Goal: Find specific page/section: Find specific page/section

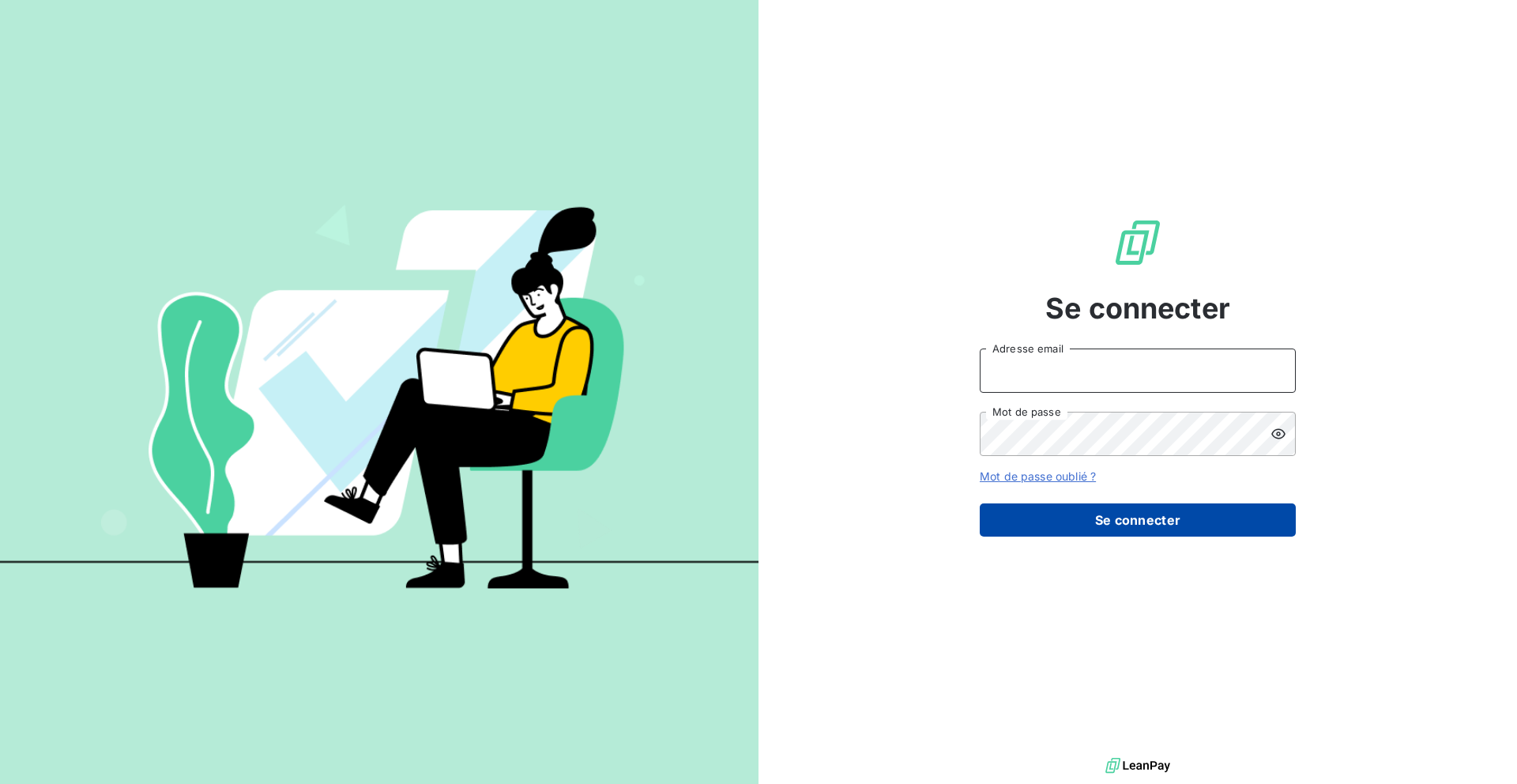
type input "[EMAIL_ADDRESS][PERSON_NAME][DOMAIN_NAME]"
click at [1082, 507] on button "Se connecter" at bounding box center [1138, 520] width 316 height 33
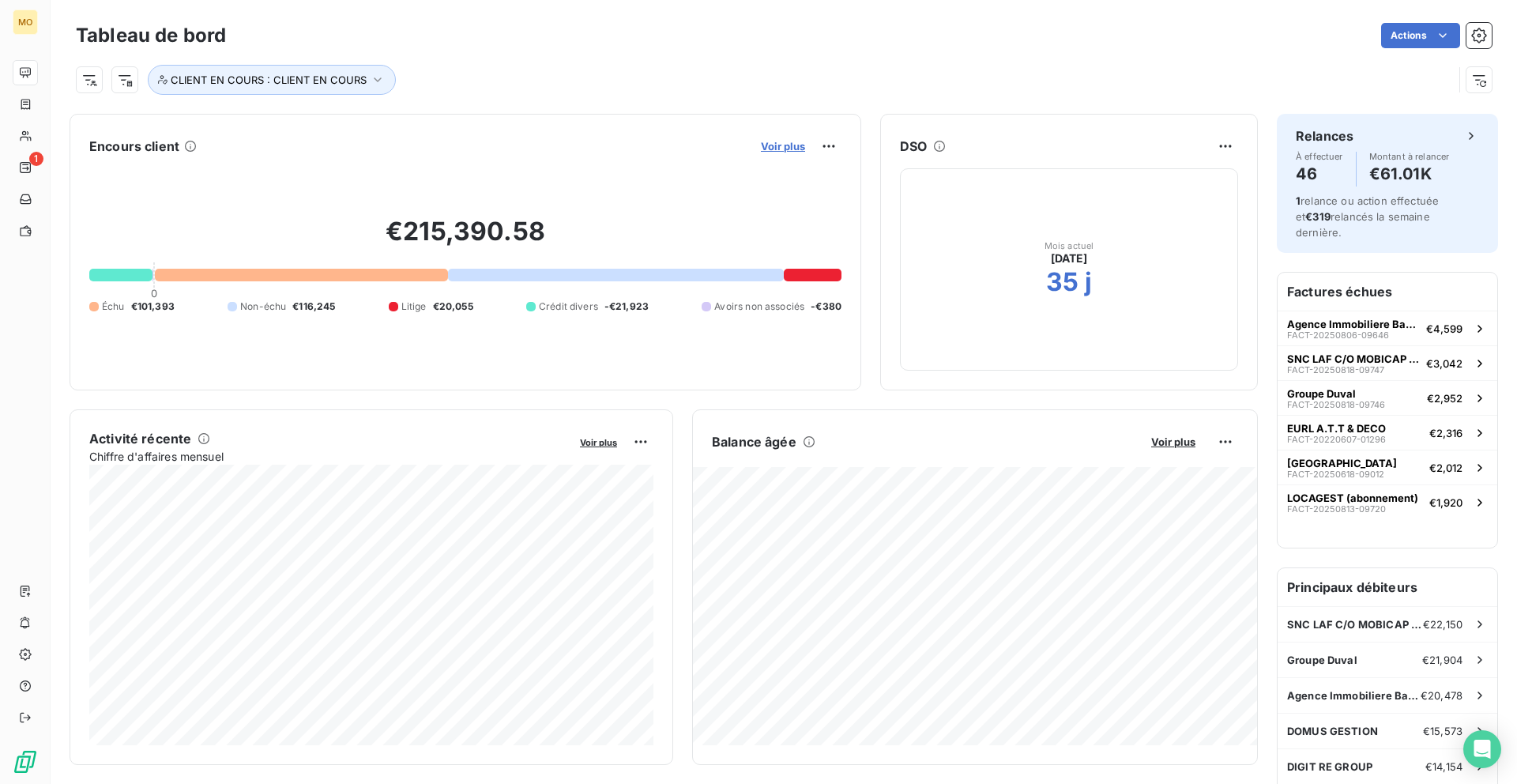
click at [780, 150] on span "Voir plus" at bounding box center [783, 146] width 45 height 13
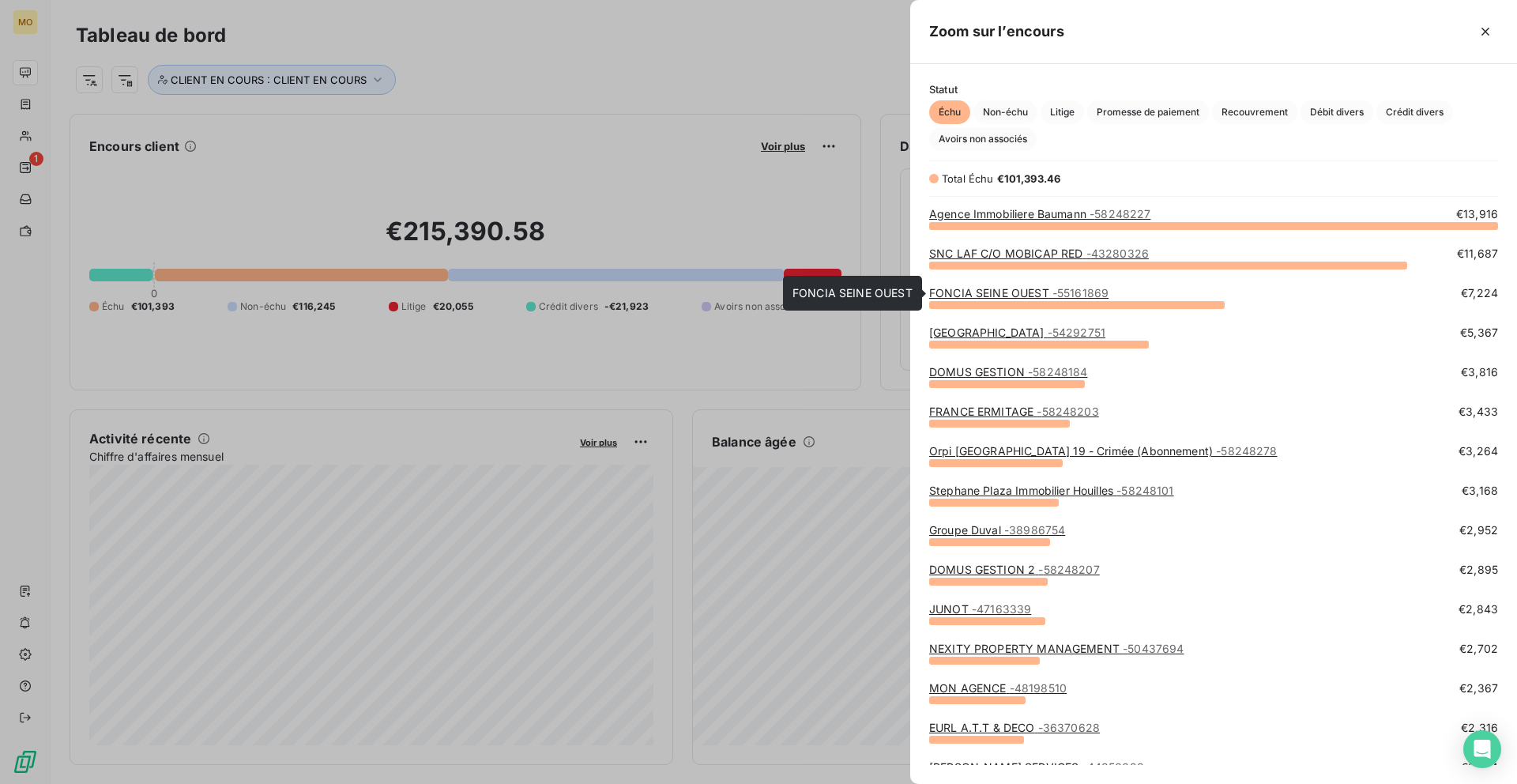
click at [1014, 294] on link "FONCIA SEINE OUEST - 55161869" at bounding box center [1018, 293] width 180 height 14
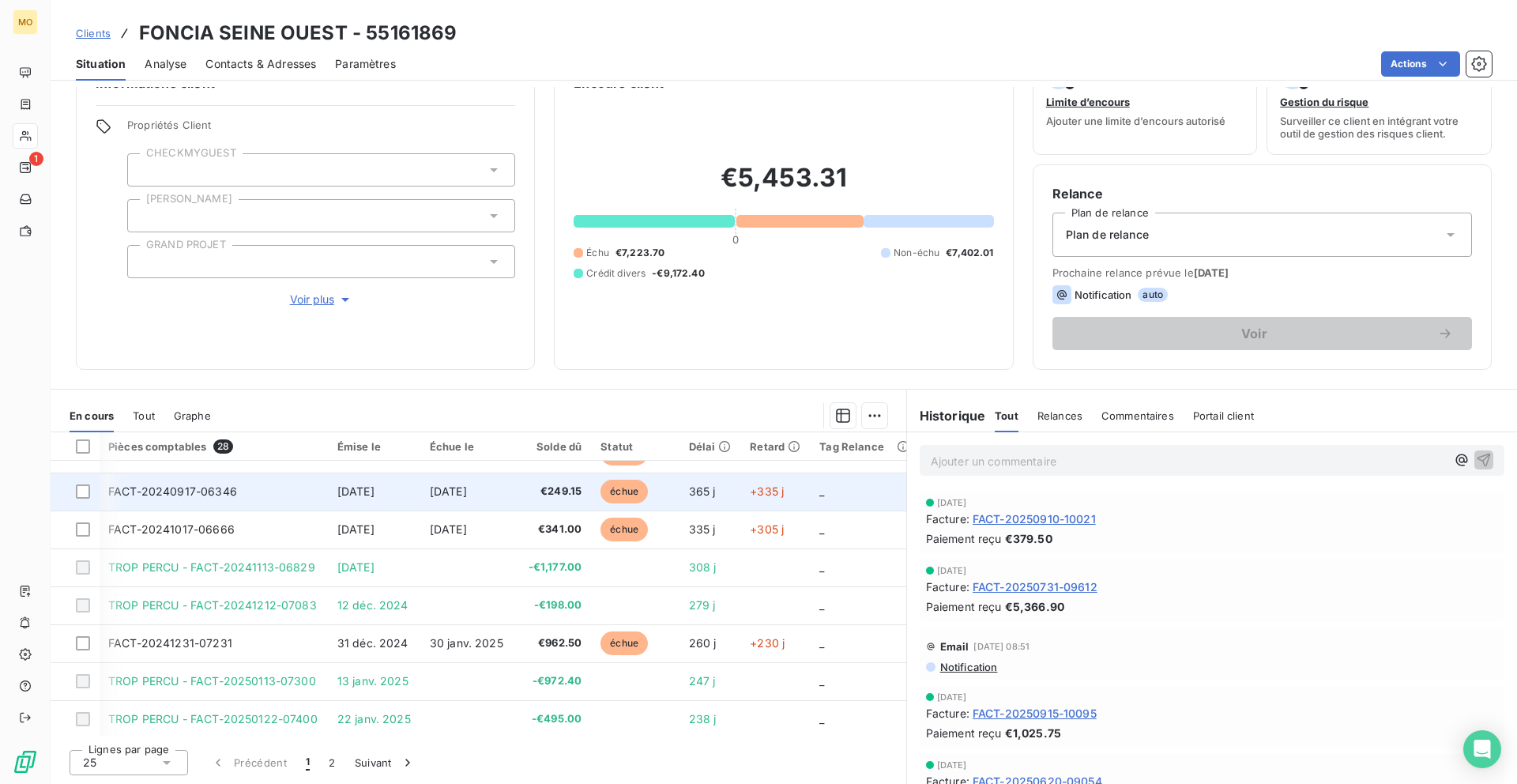
scroll to position [0, 1]
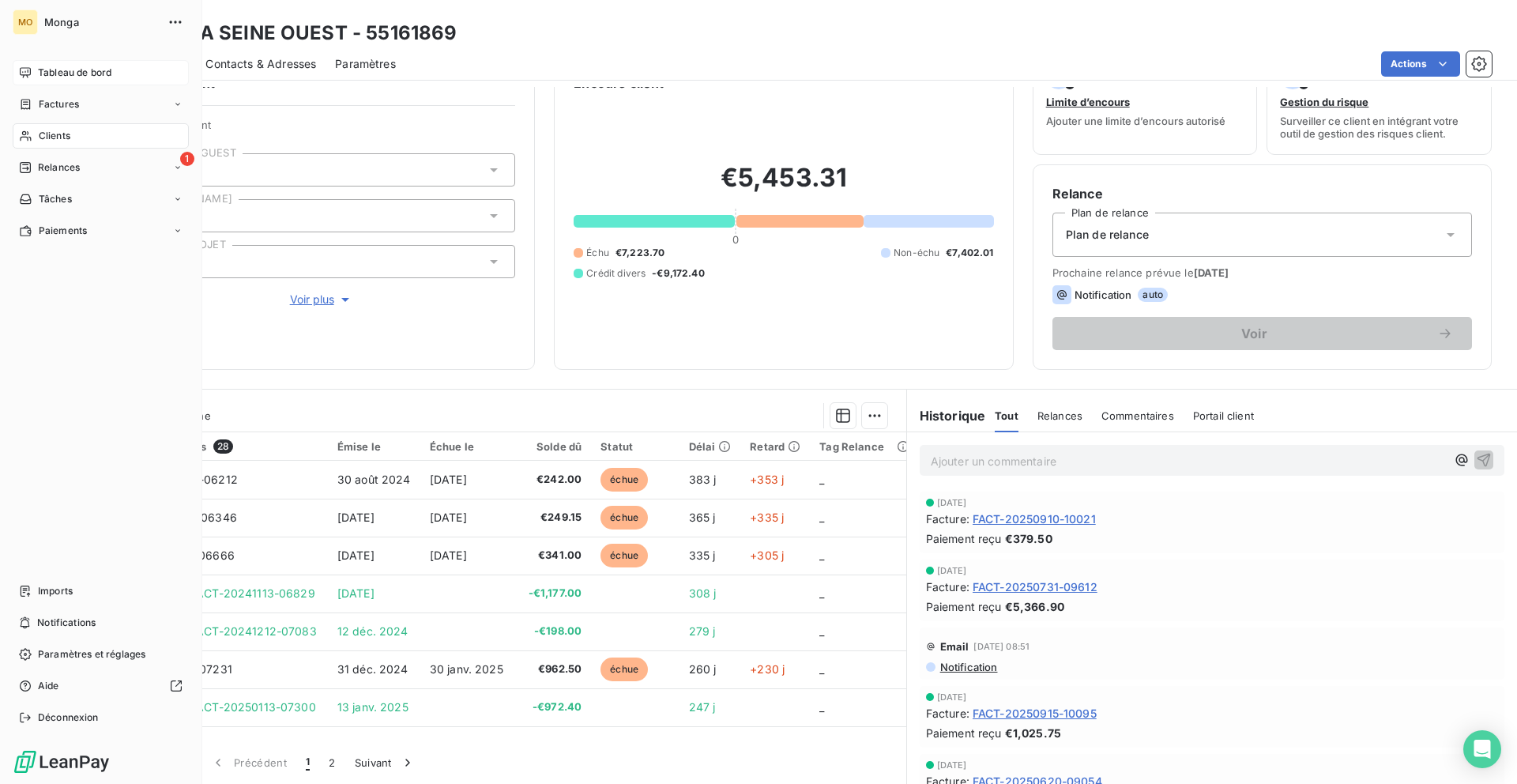
click at [28, 75] on icon at bounding box center [25, 72] width 13 height 13
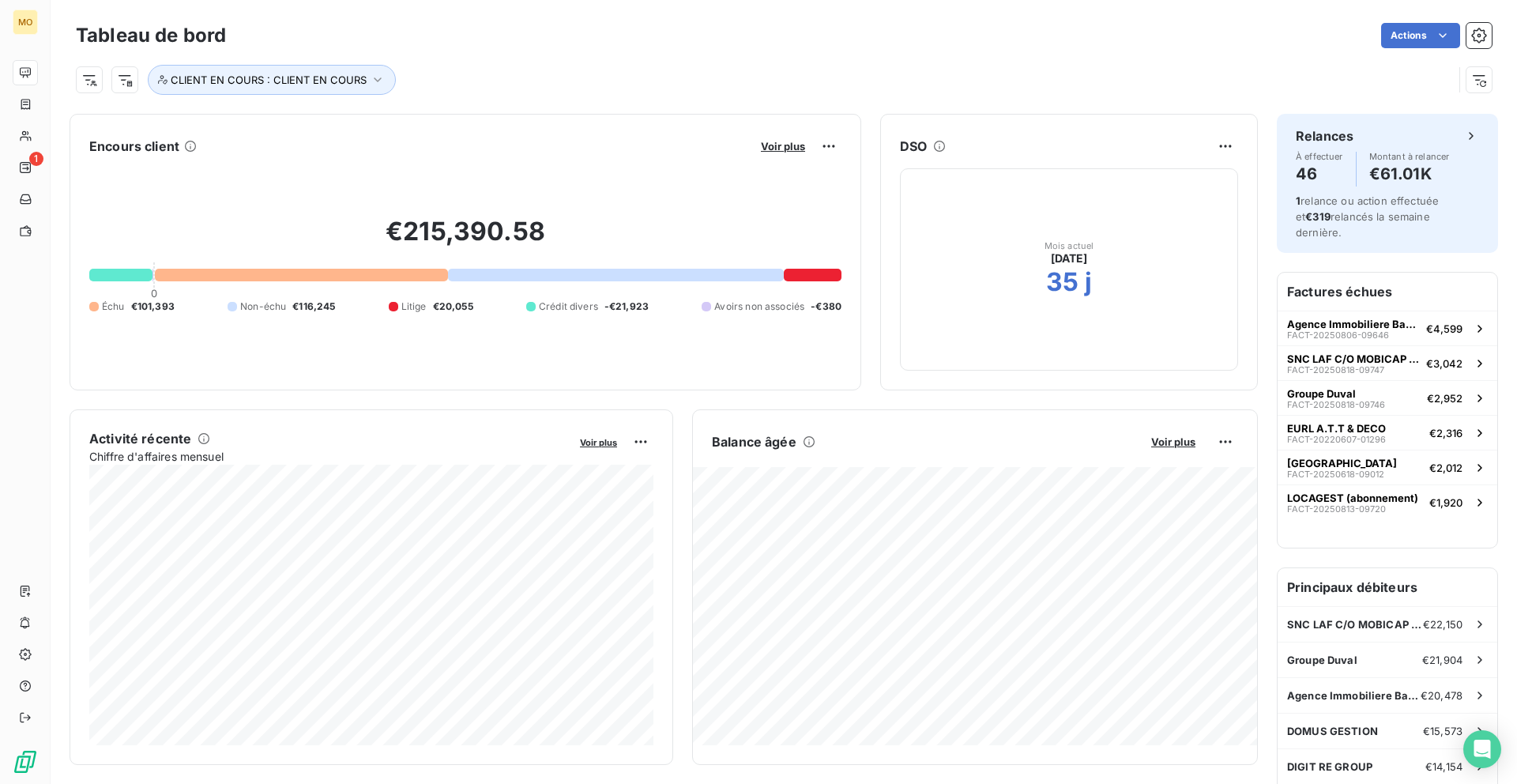
click at [757, 151] on button "Voir plus" at bounding box center [782, 146] width 53 height 15
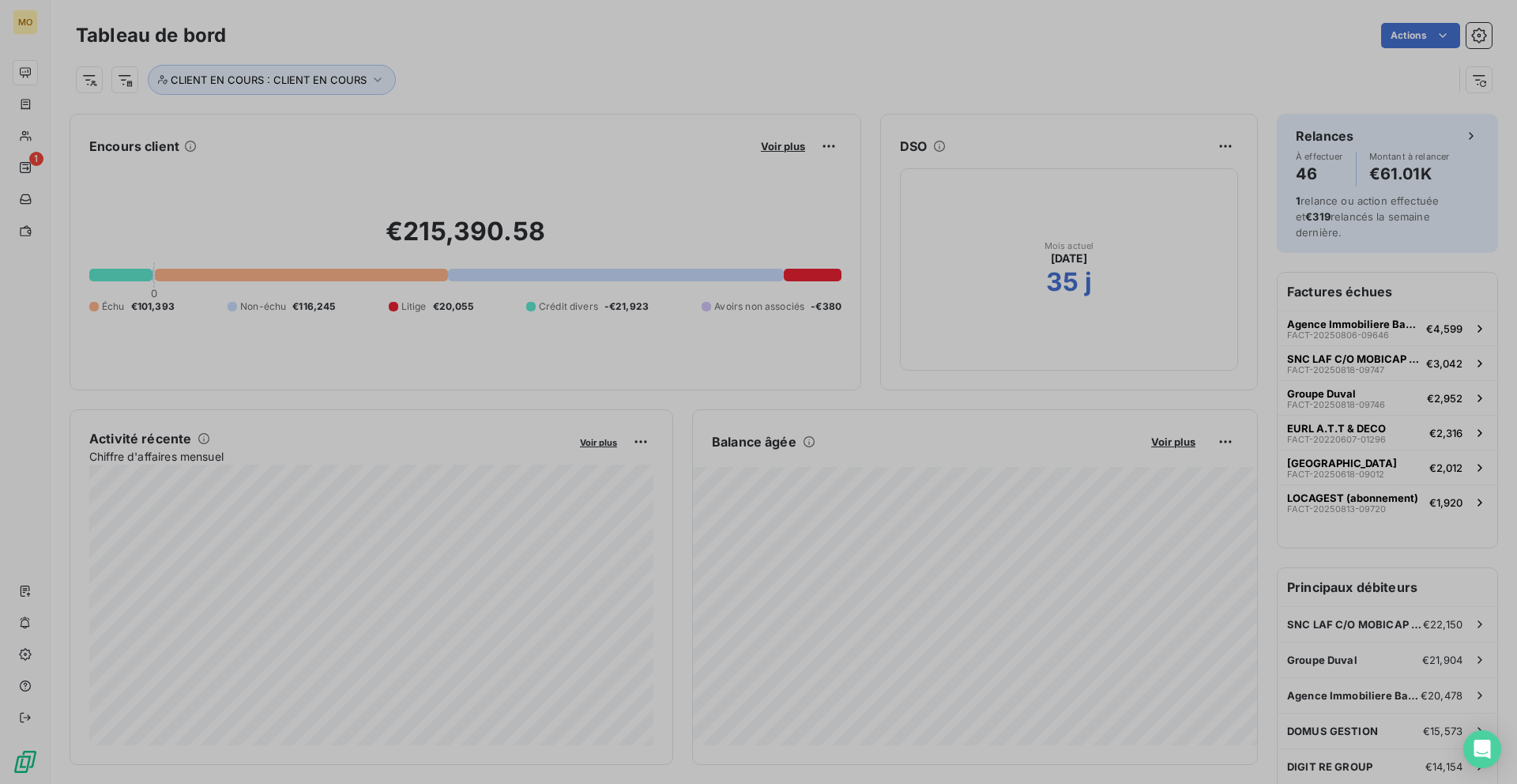
scroll to position [784, 607]
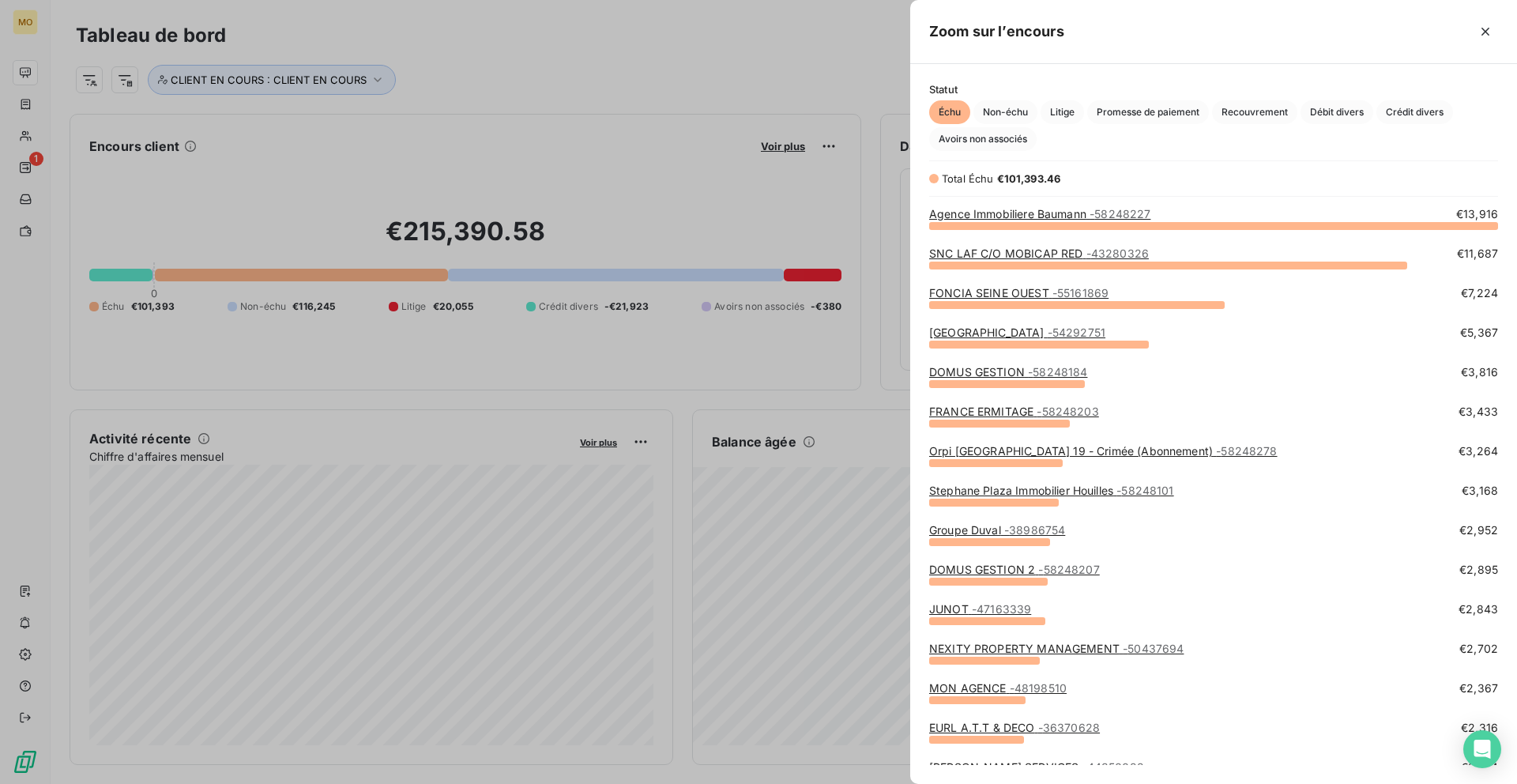
click at [768, 148] on div at bounding box center [758, 392] width 1517 height 784
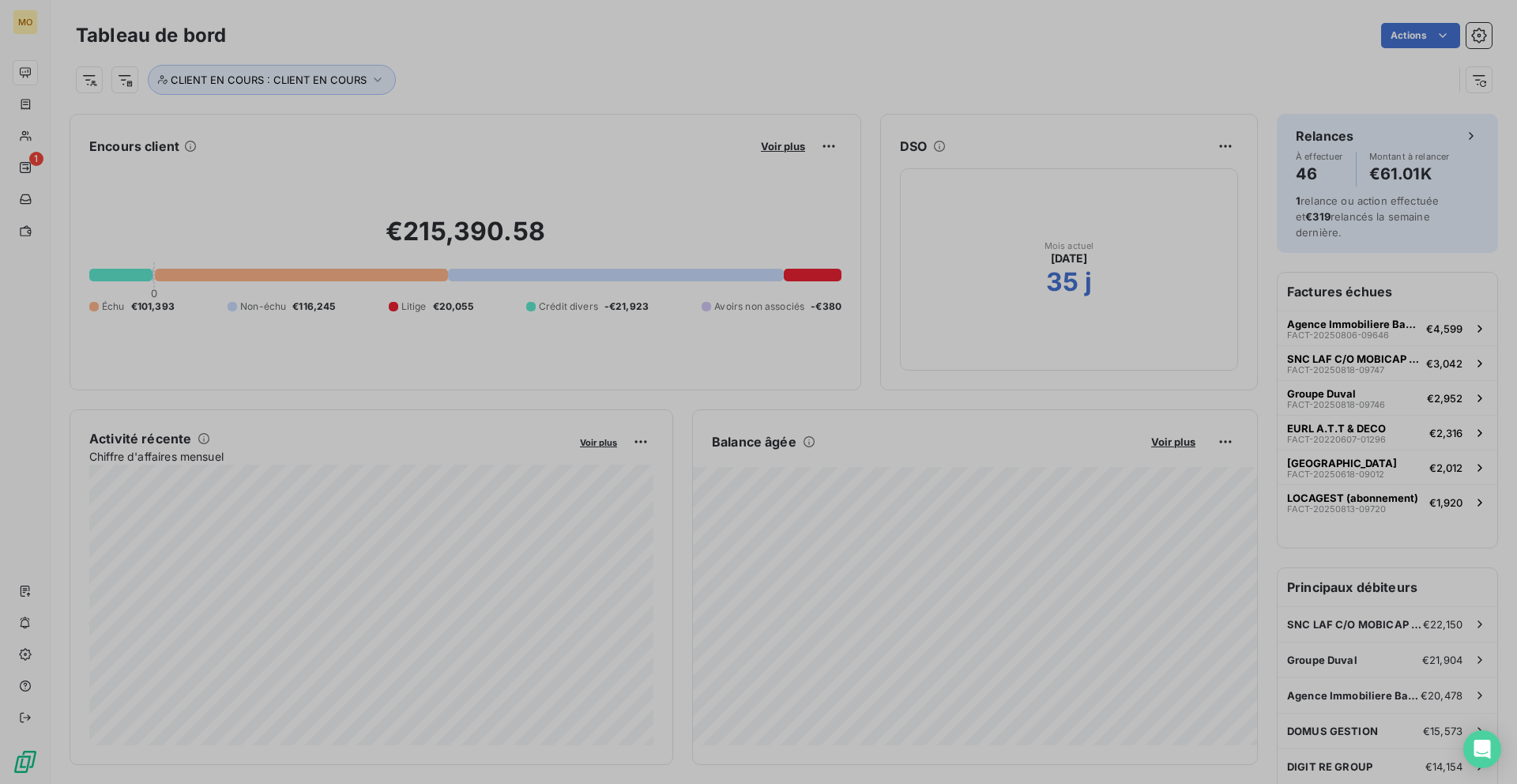
click at [768, 148] on span "Voir plus" at bounding box center [783, 146] width 45 height 13
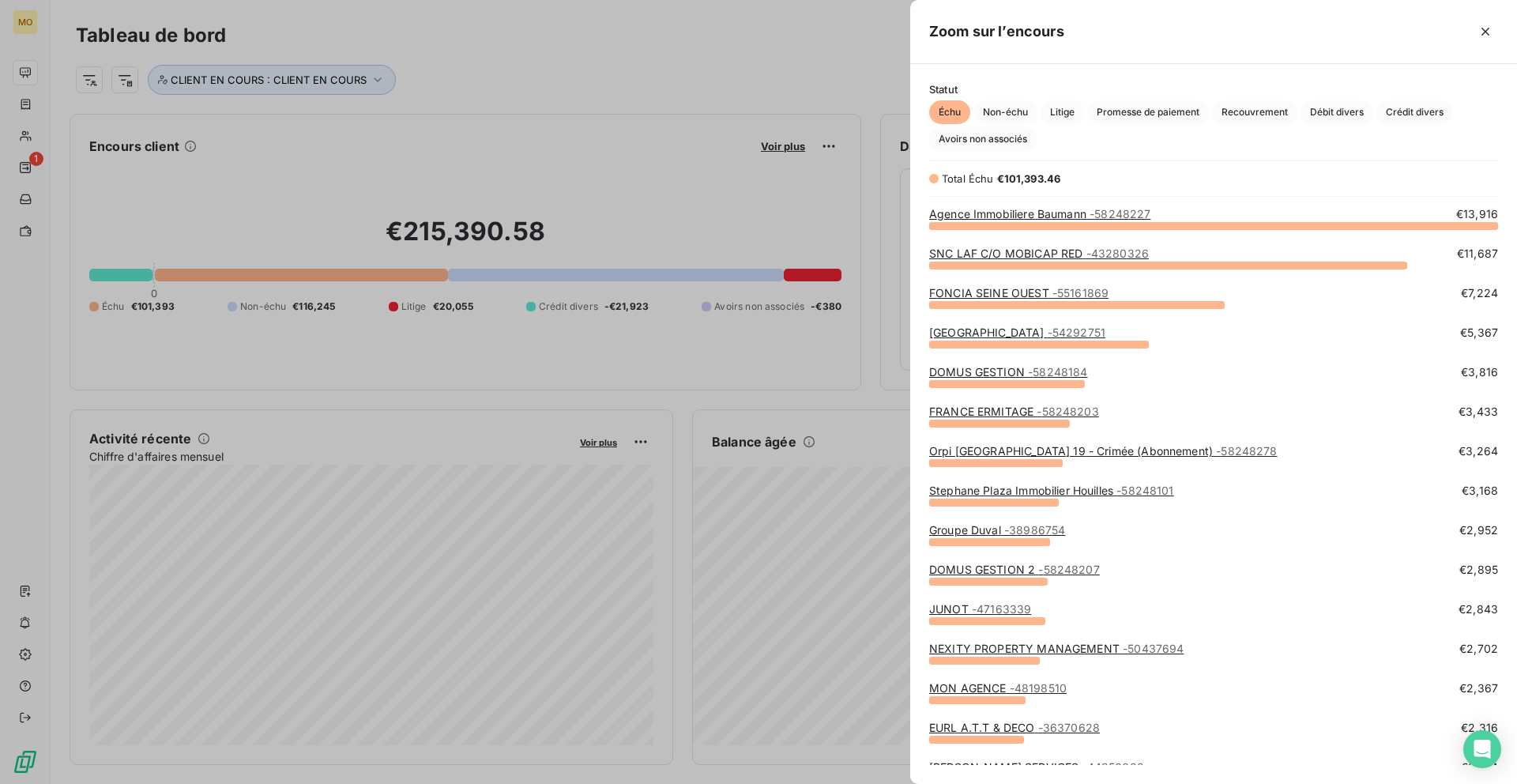
click at [454, 184] on div at bounding box center [758, 392] width 1517 height 784
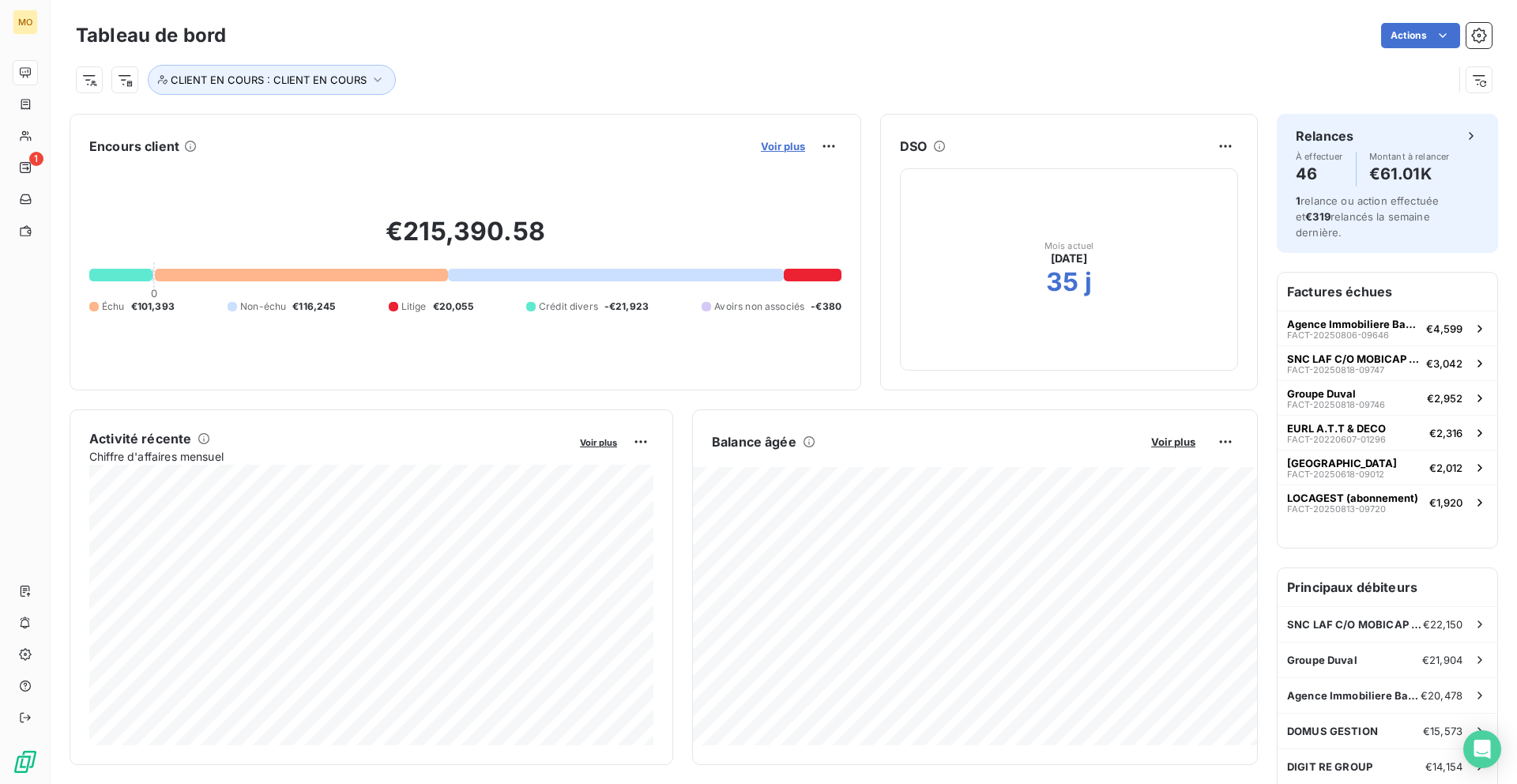
click at [773, 151] on span "Voir plus" at bounding box center [783, 146] width 45 height 13
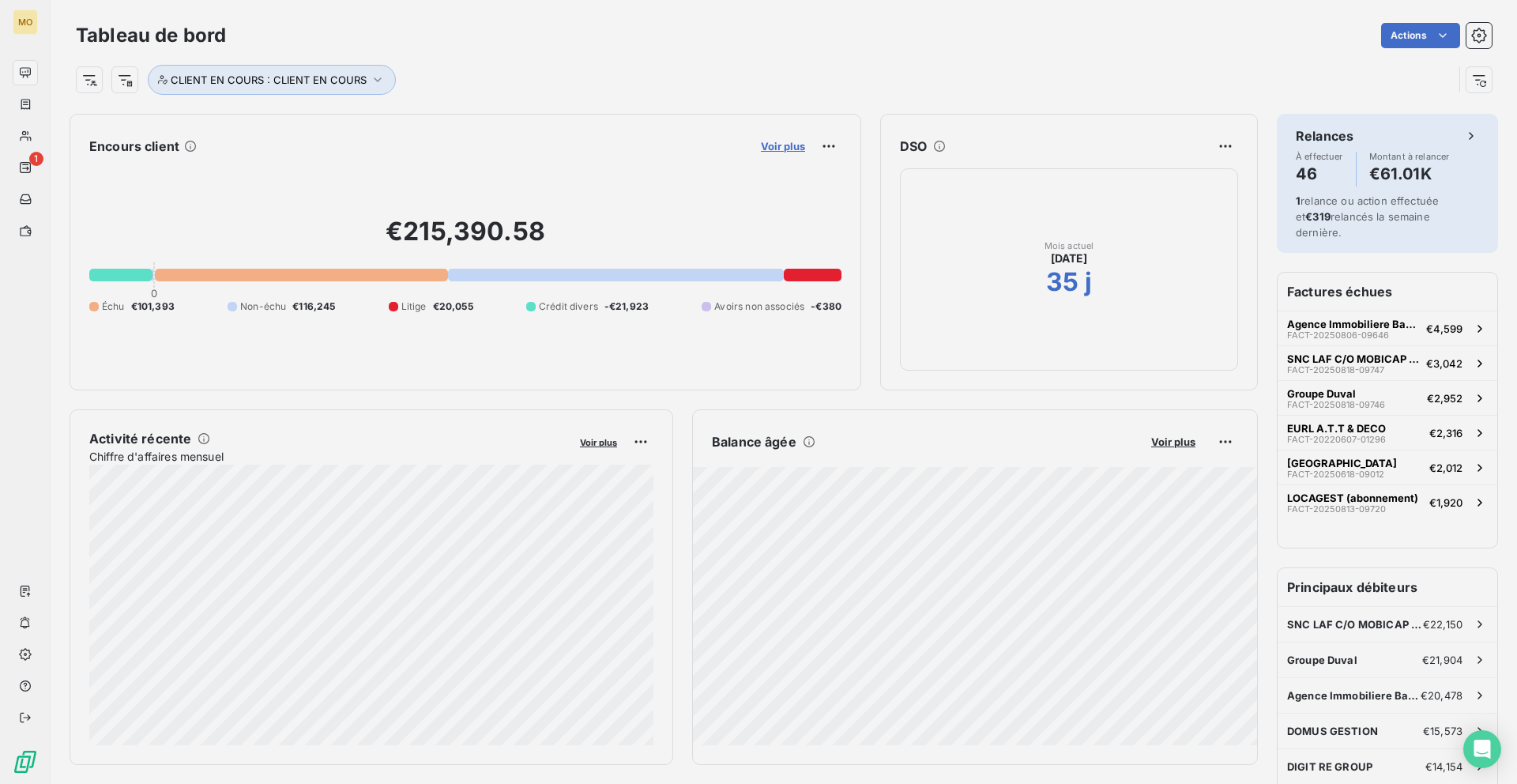
scroll to position [784, 607]
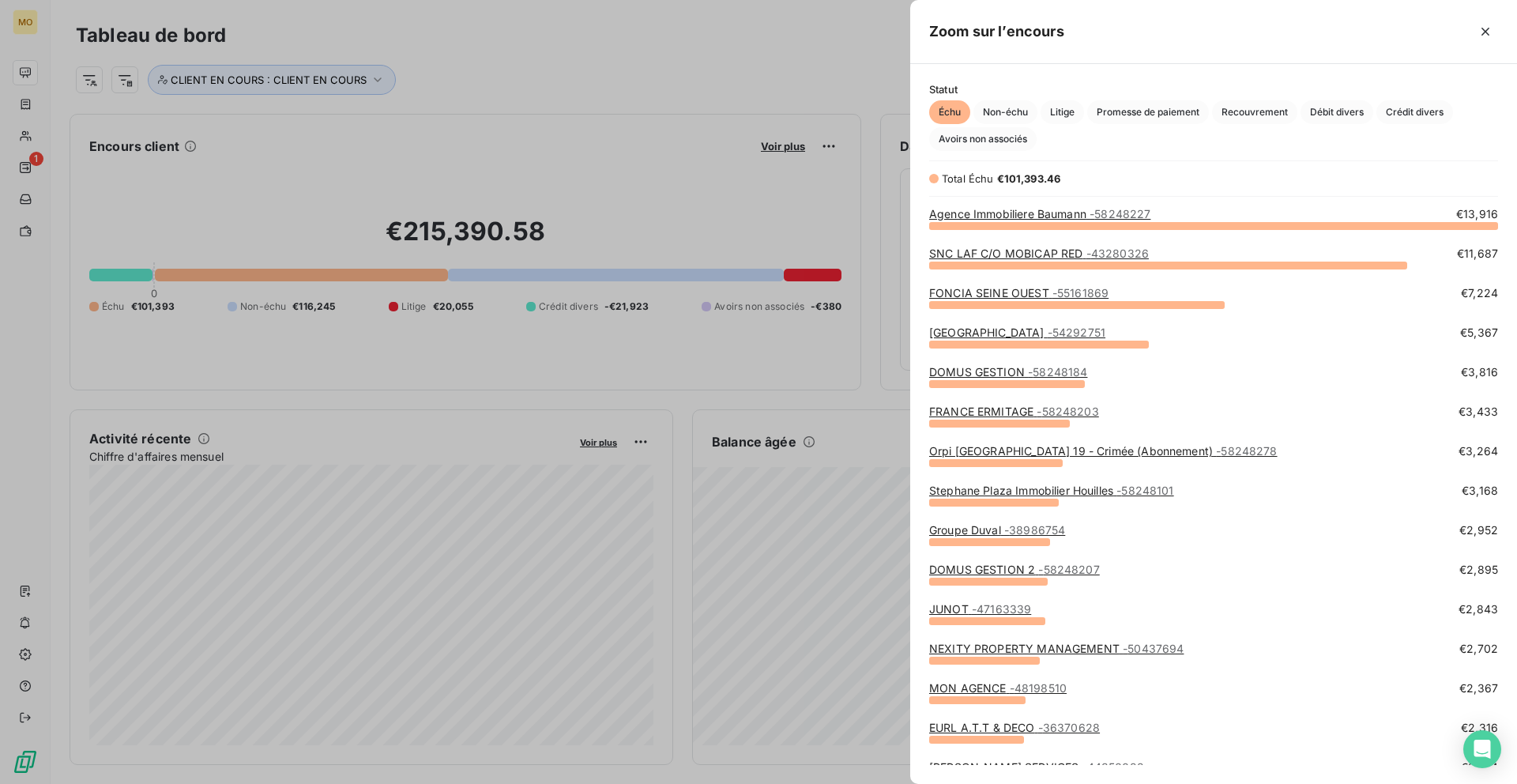
click at [1039, 455] on link "Orpi [GEOGRAPHIC_DATA] 19 - Crimée (Abonnement) - 58248278" at bounding box center [1103, 451] width 348 height 14
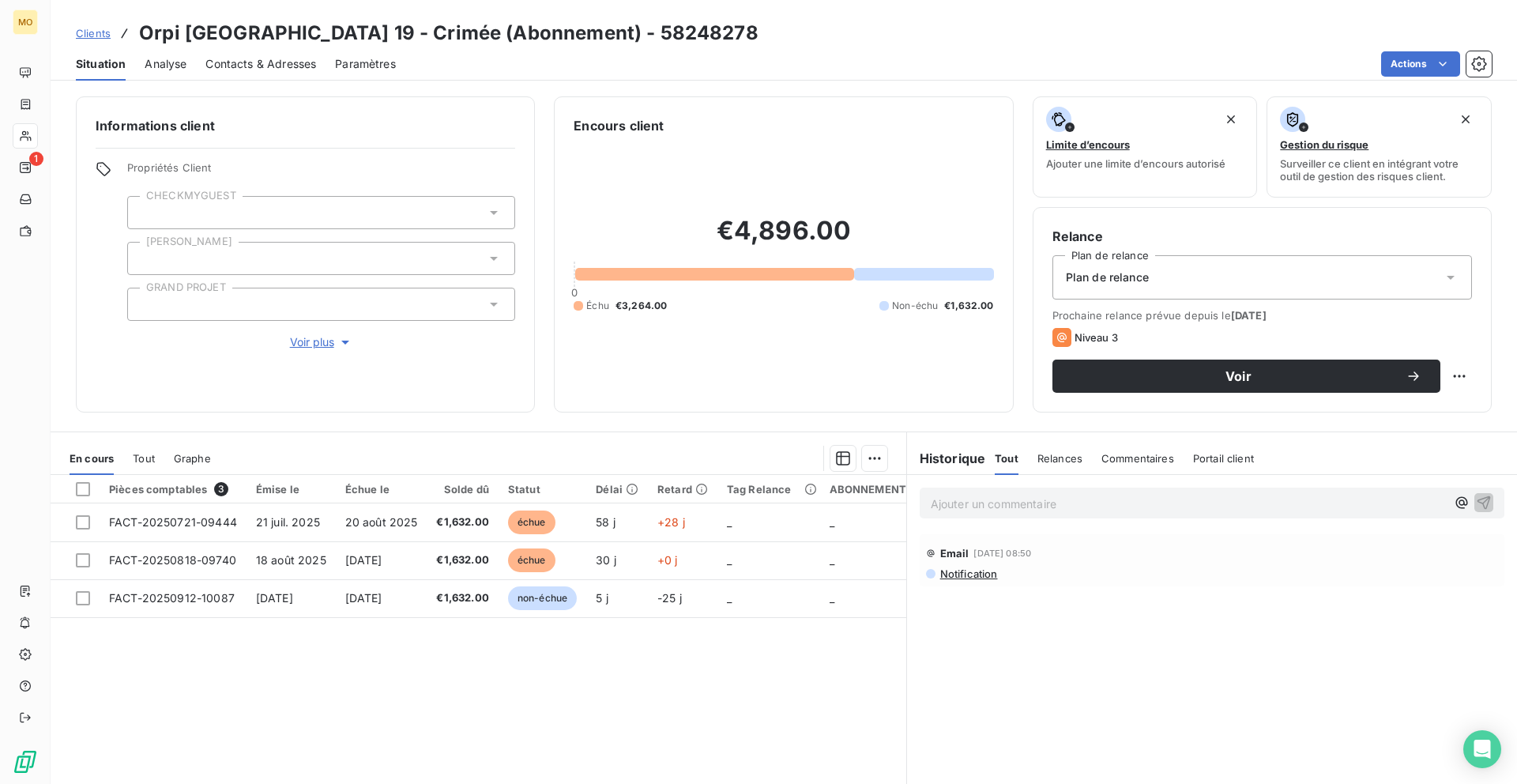
click at [313, 57] on span "Contacts & Adresses" at bounding box center [261, 64] width 111 height 16
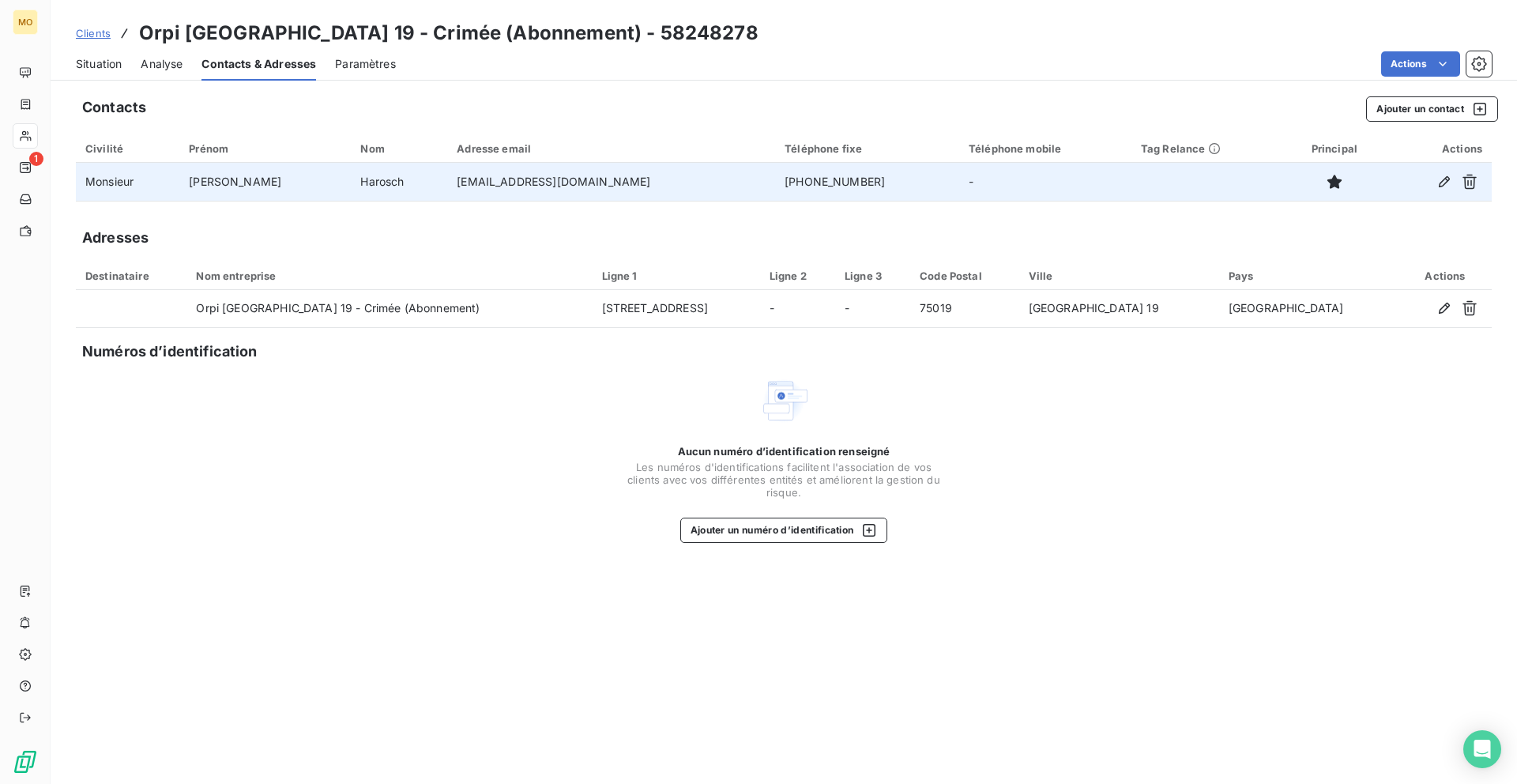
click at [496, 174] on td "[EMAIL_ADDRESS][DOMAIN_NAME]" at bounding box center [611, 181] width 328 height 38
copy td "[EMAIL_ADDRESS][DOMAIN_NAME]"
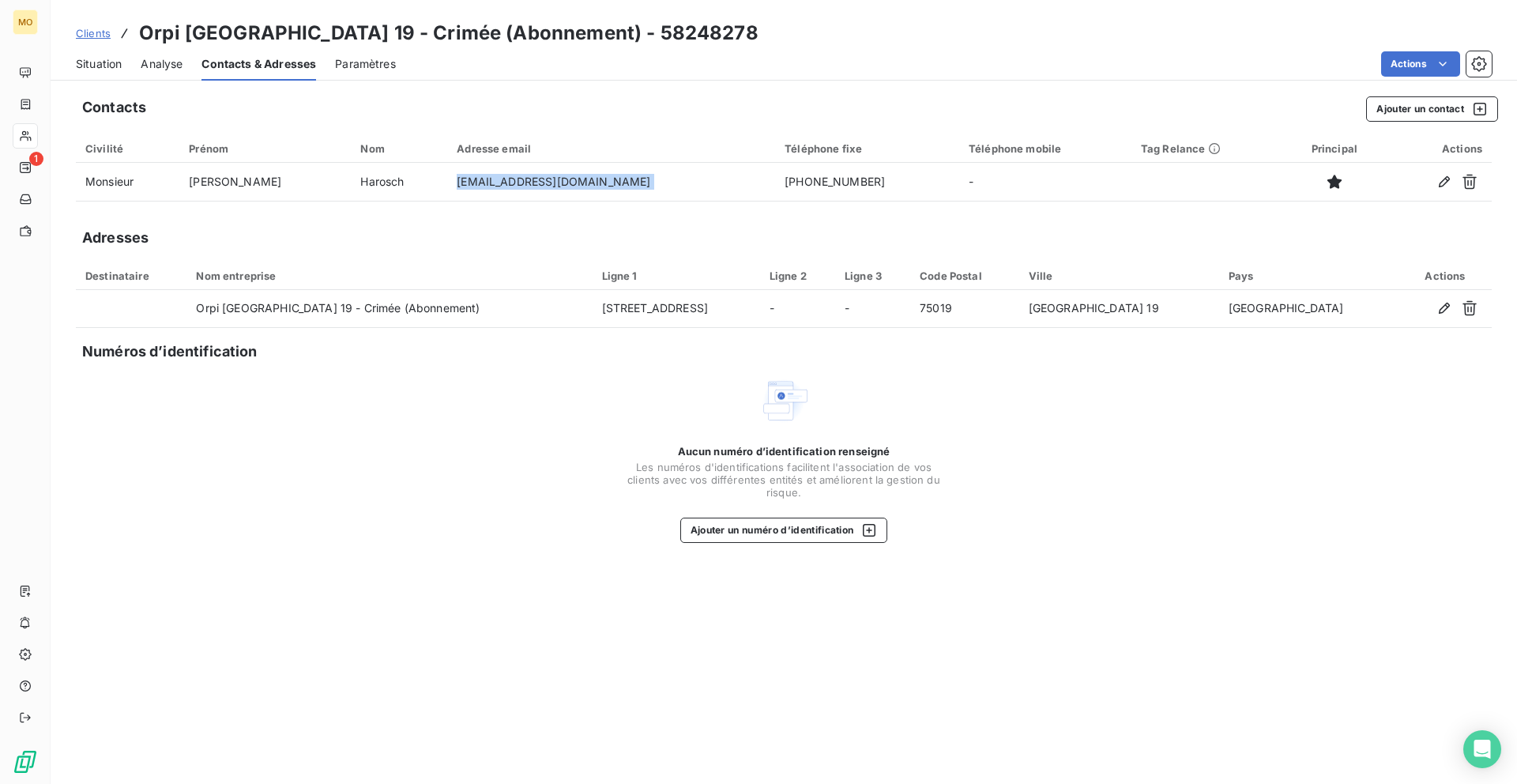
click at [91, 27] on span "Clients" at bounding box center [93, 33] width 35 height 13
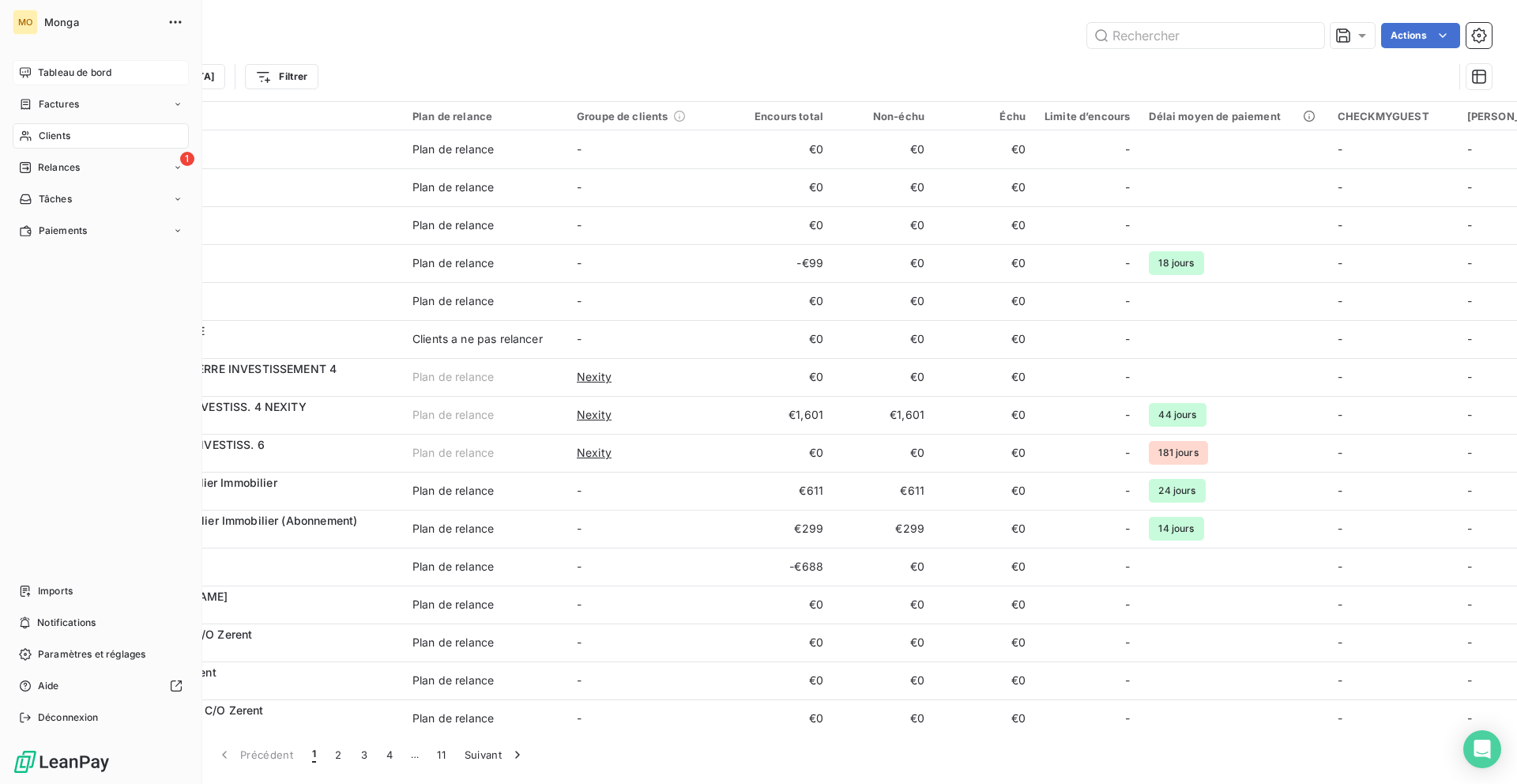
click at [43, 70] on span "Tableau de bord" at bounding box center [75, 73] width 74 height 15
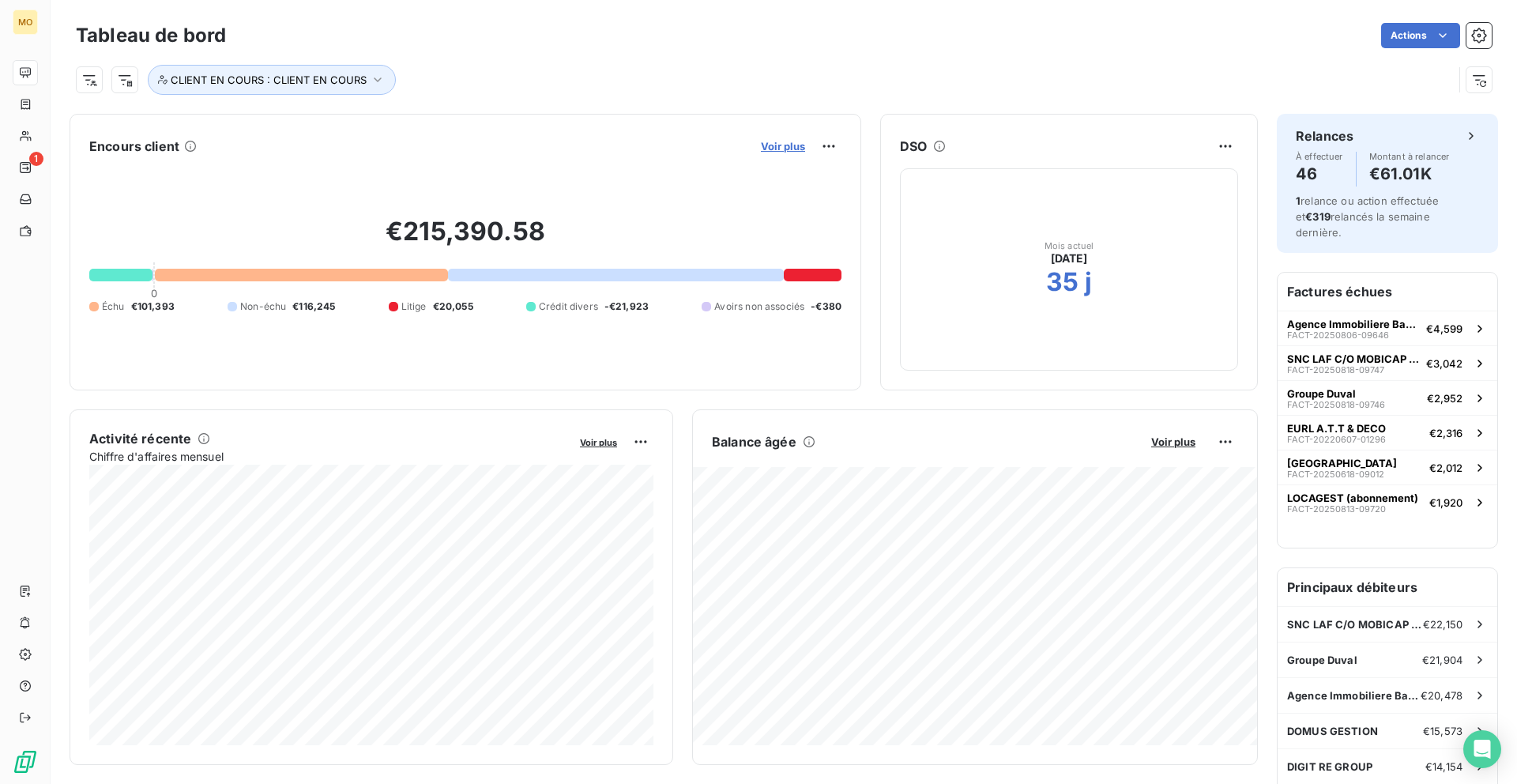
click at [782, 140] on span "Voir plus" at bounding box center [783, 146] width 45 height 13
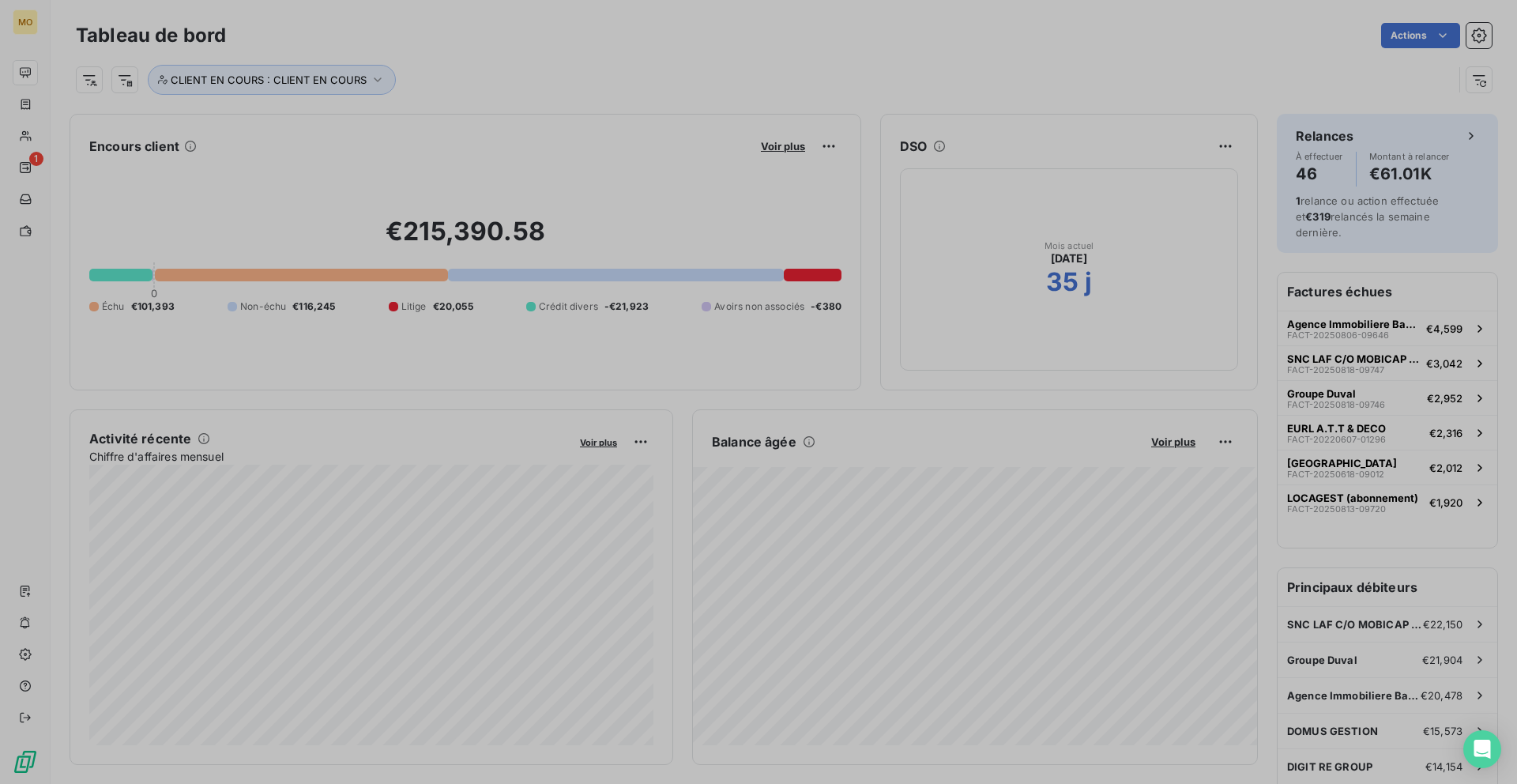
scroll to position [784, 607]
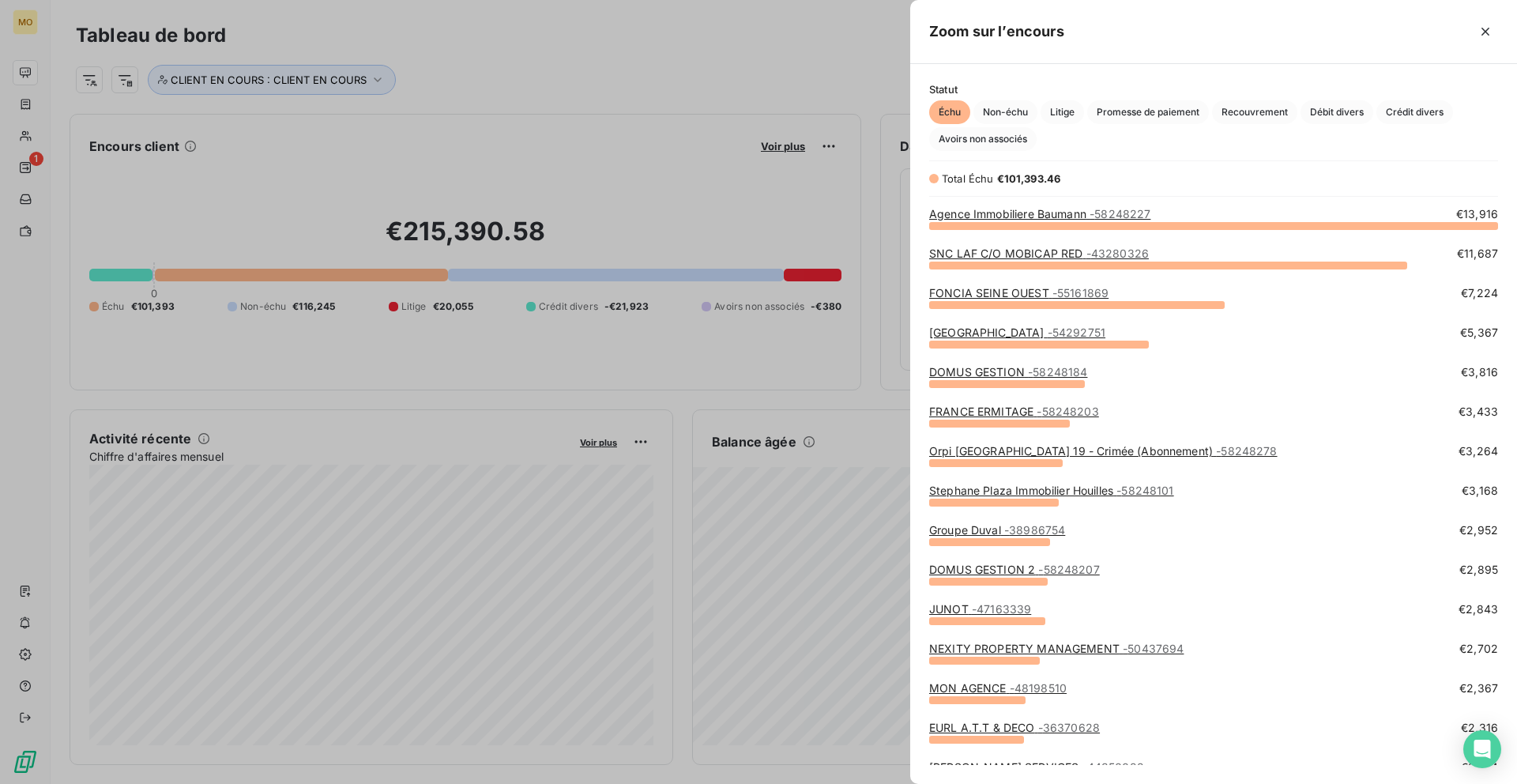
click at [969, 532] on link "Groupe [PERSON_NAME] - 38986754" at bounding box center [997, 530] width 136 height 14
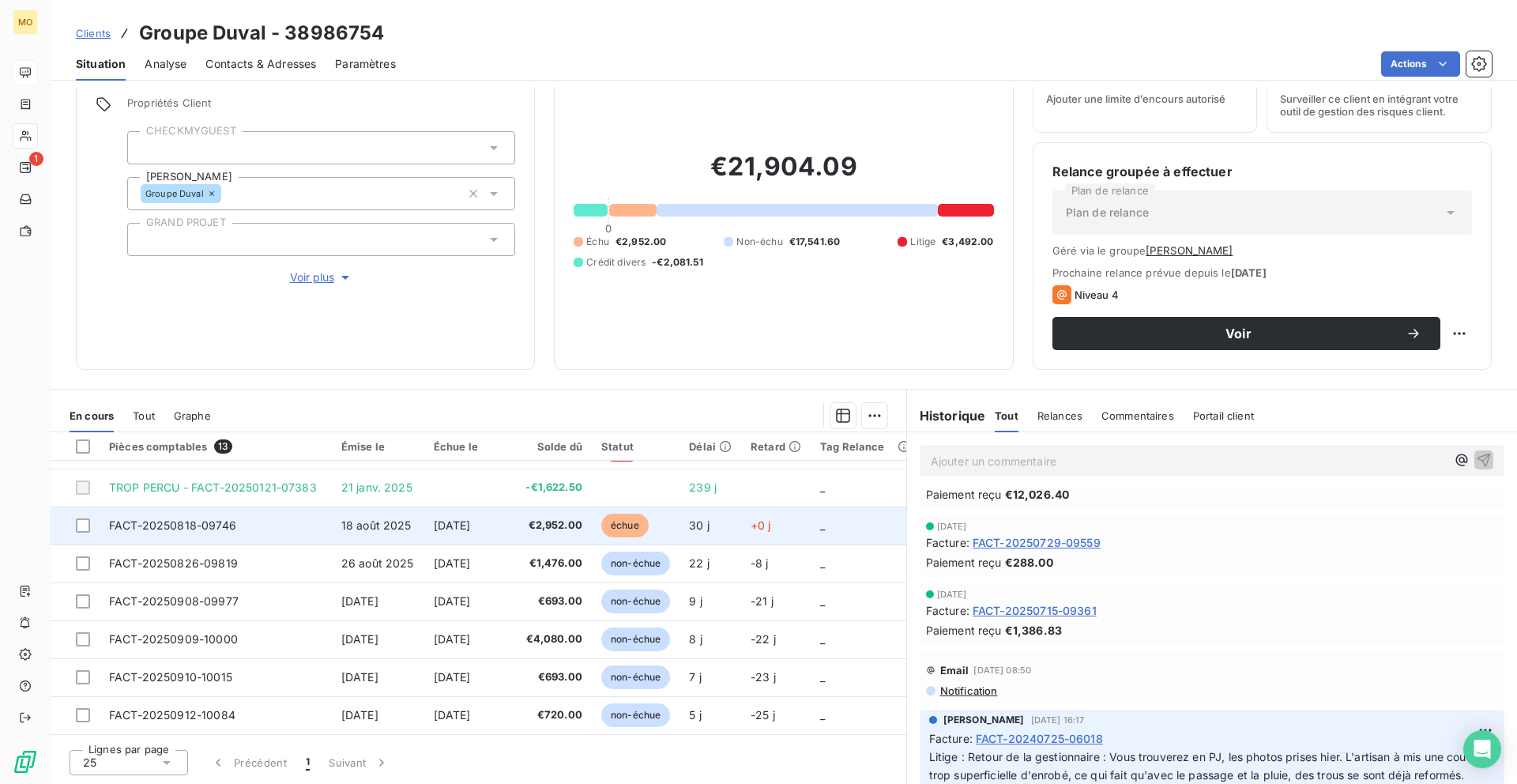
scroll to position [189, 0]
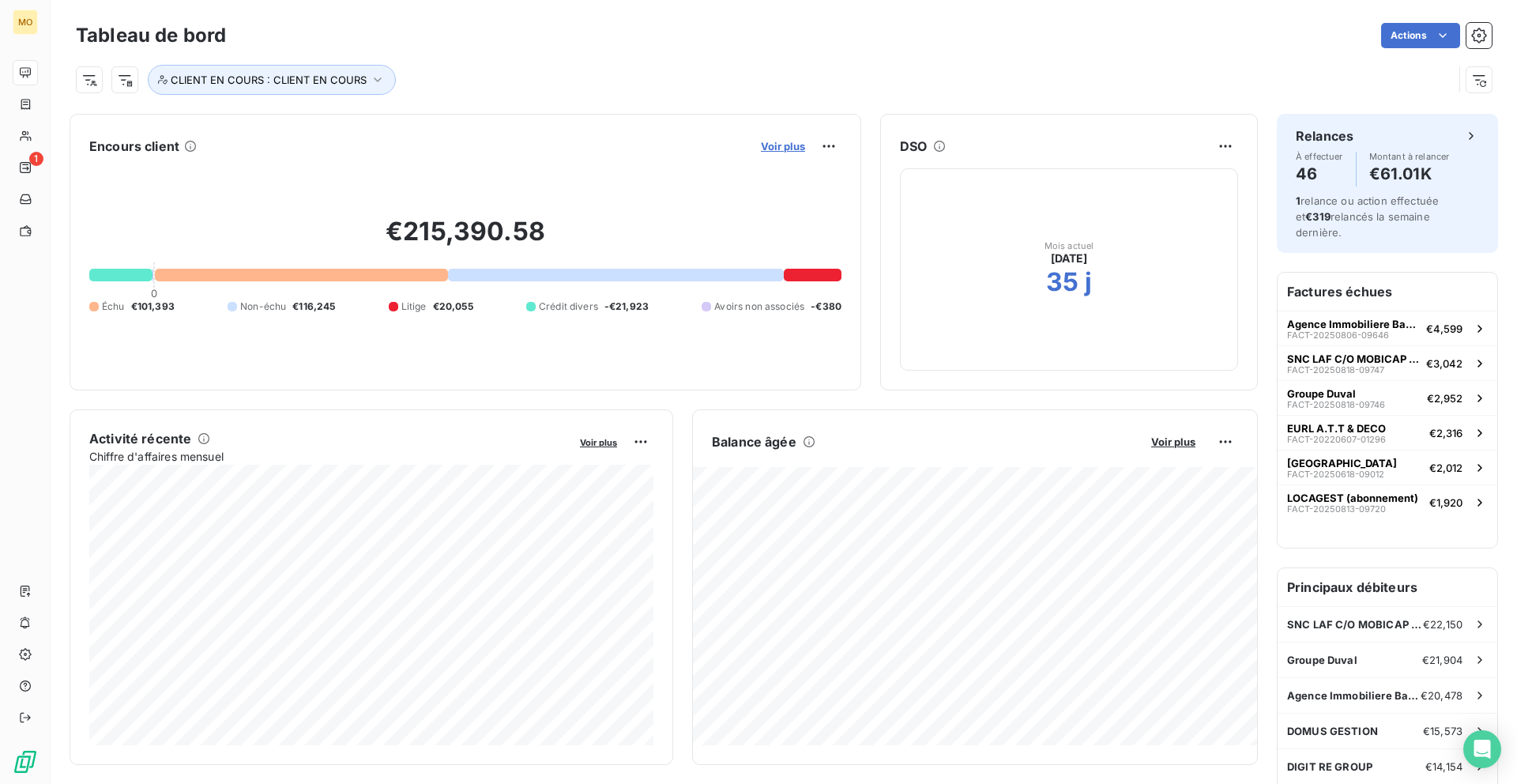
click at [765, 150] on span "Voir plus" at bounding box center [783, 146] width 45 height 13
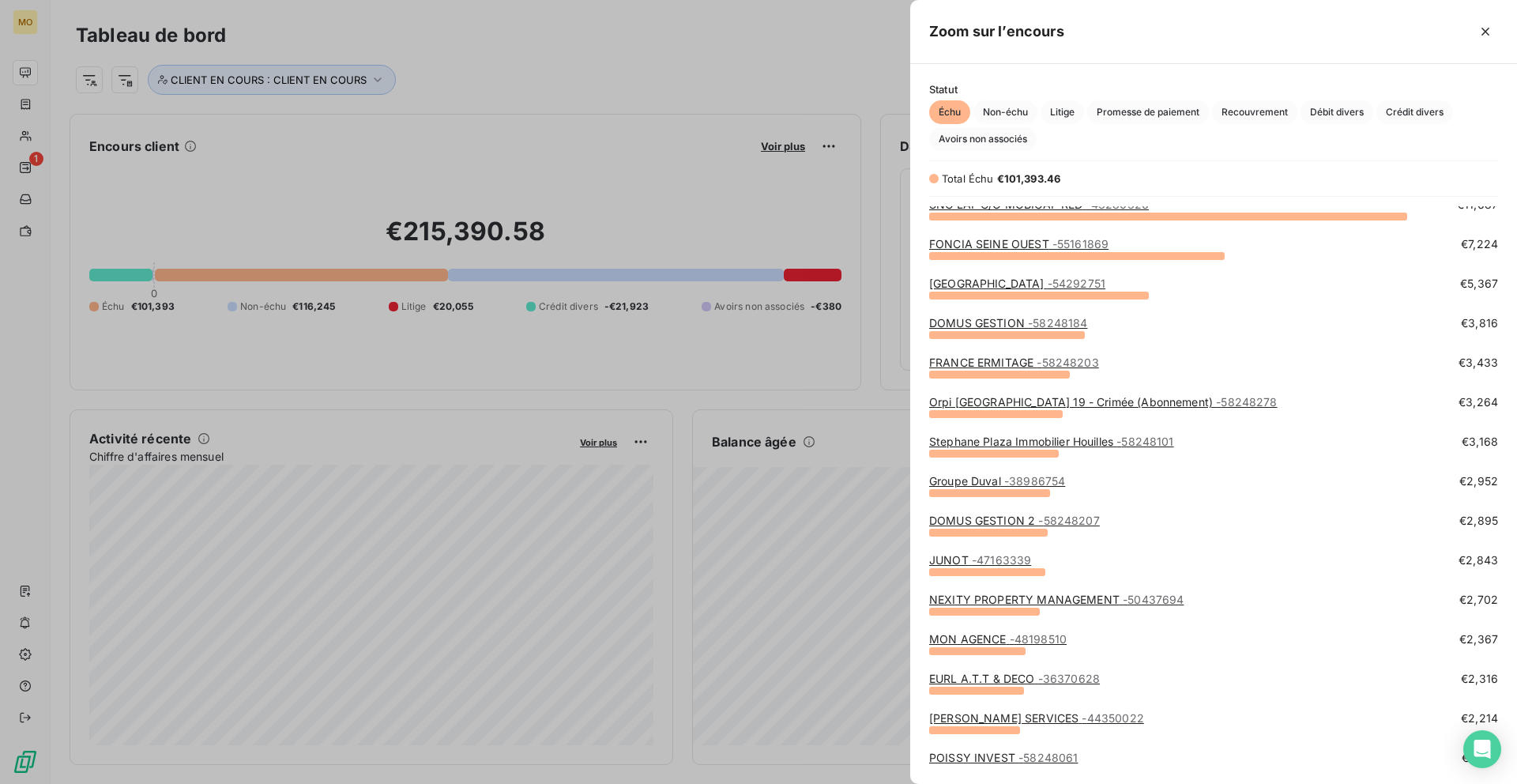
scroll to position [51, 0]
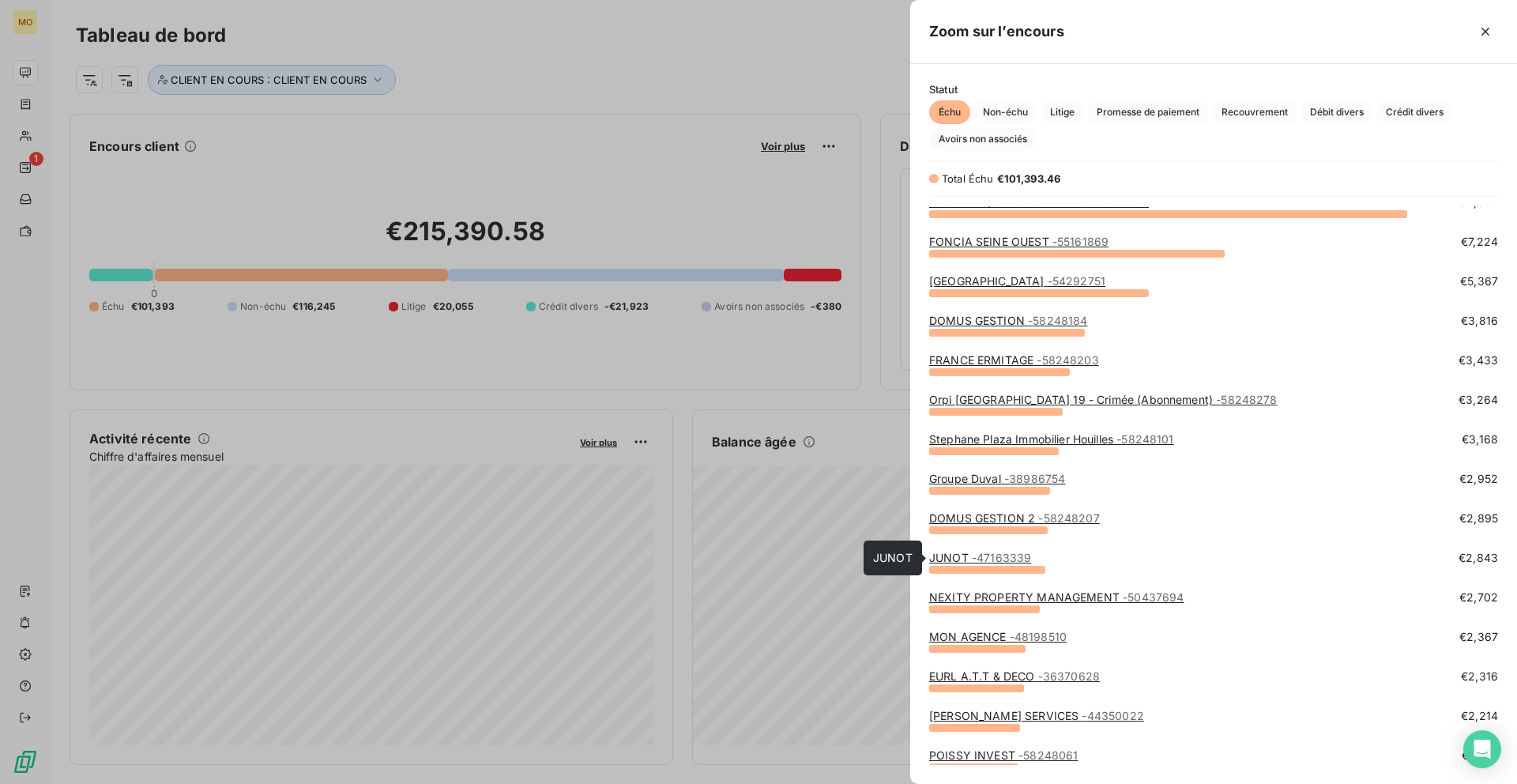
click at [949, 559] on link "JUNOT - 47163339" at bounding box center [979, 557] width 102 height 14
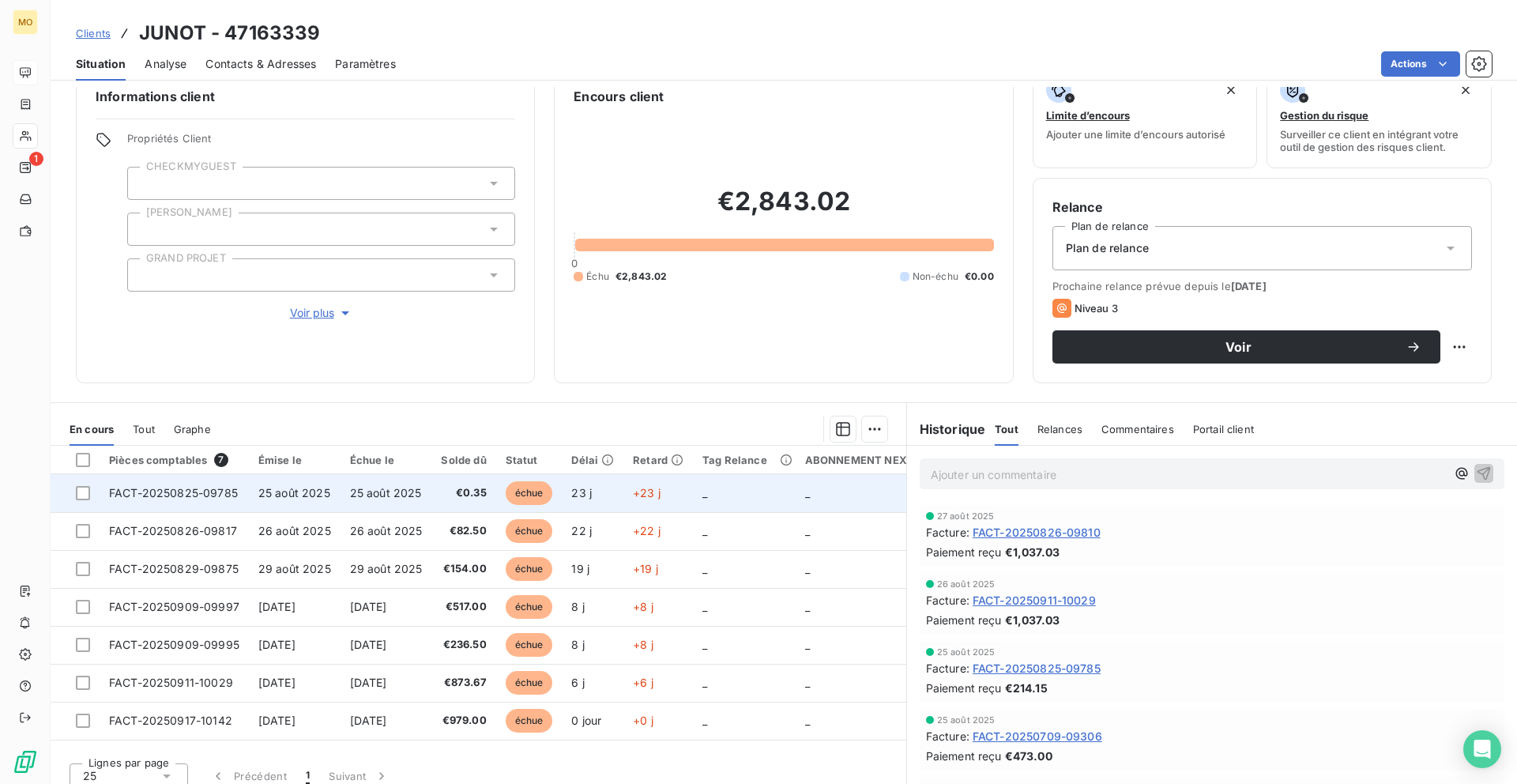
scroll to position [43, 0]
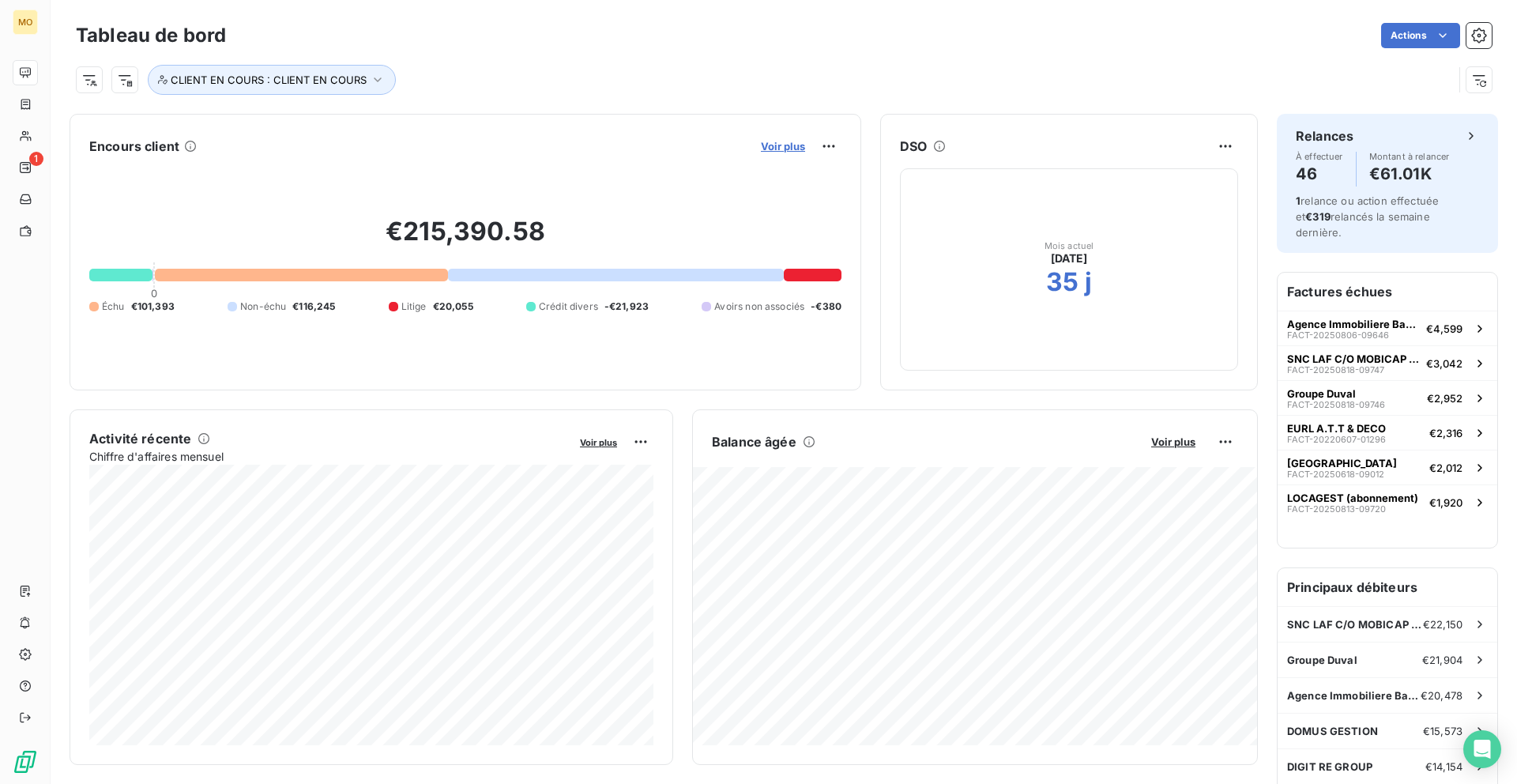
click at [761, 149] on span "Voir plus" at bounding box center [783, 146] width 45 height 13
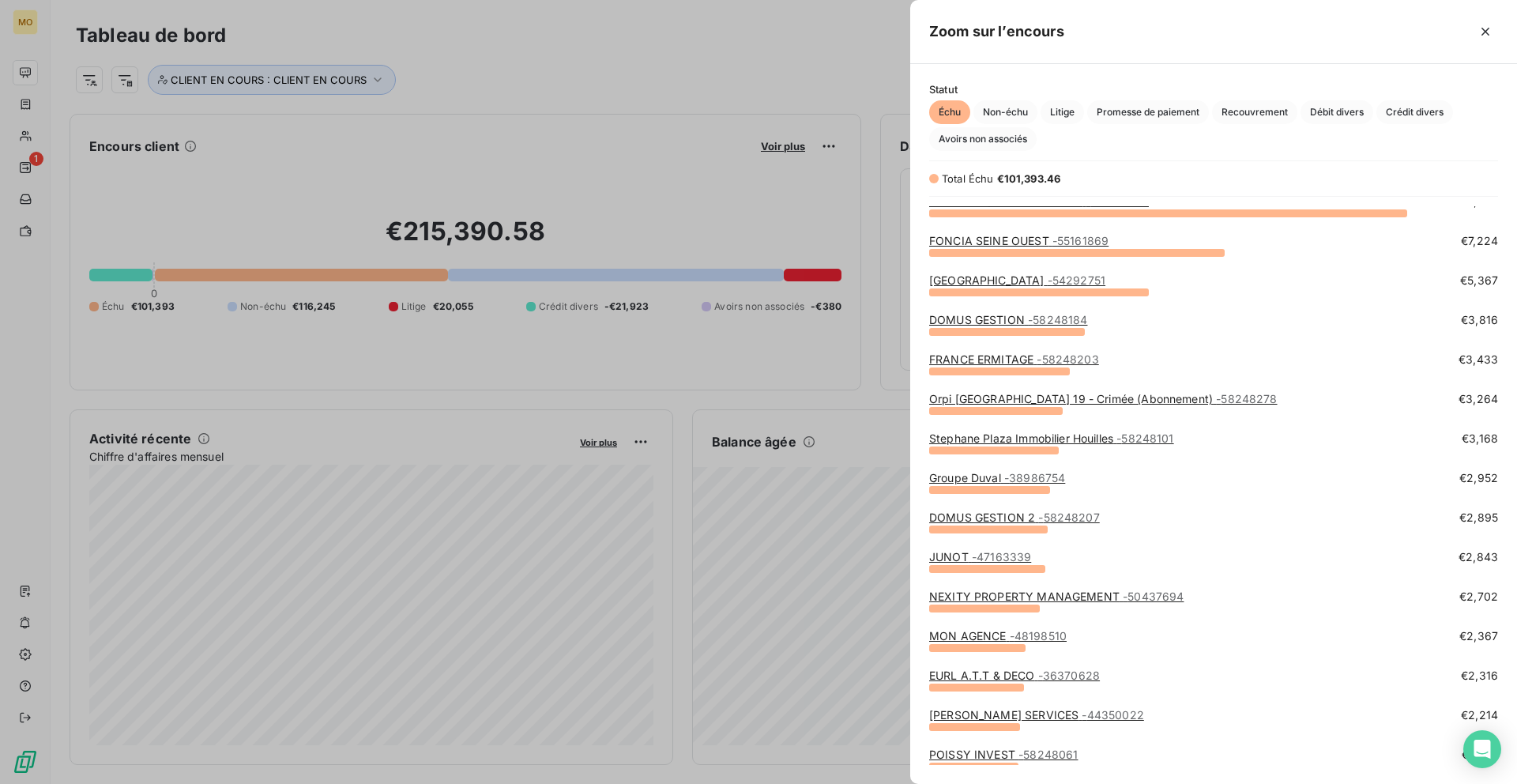
scroll to position [53, 0]
click at [957, 557] on link "JUNOT - 47163339" at bounding box center [979, 555] width 102 height 14
